Goal: Register for event/course

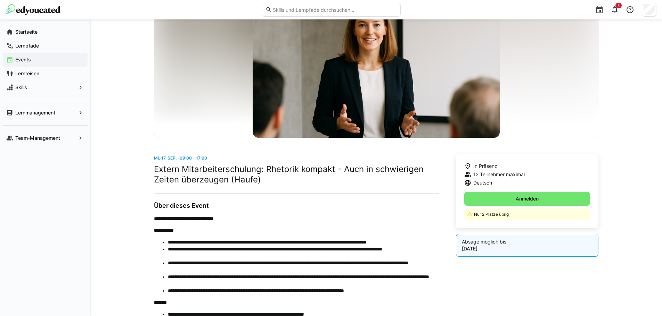
scroll to position [35, 0]
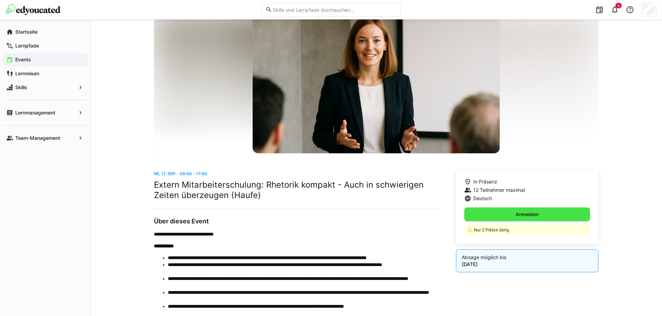
click at [547, 213] on span "Anmelden" at bounding box center [527, 215] width 126 height 14
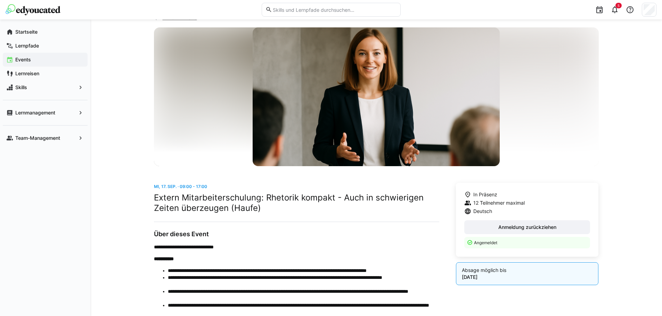
scroll to position [0, 0]
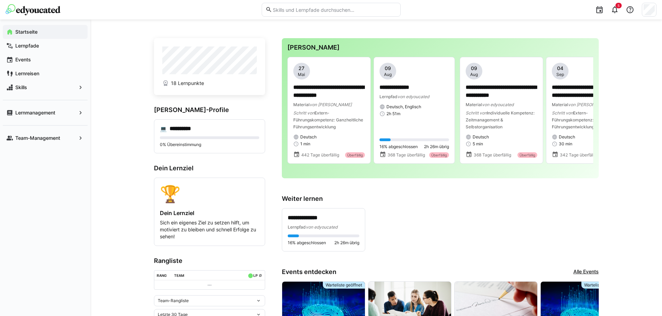
click at [298, 10] on input "text" at bounding box center [334, 10] width 124 height 6
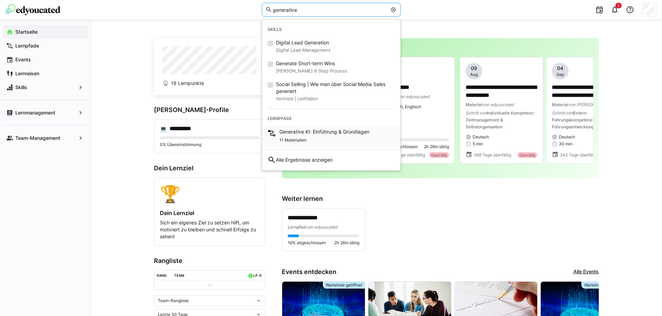
type input "generative"
click at [311, 133] on span "Generative KI: Einführung & Grundlagen" at bounding box center [324, 132] width 90 height 7
